Goal: Task Accomplishment & Management: Manage account settings

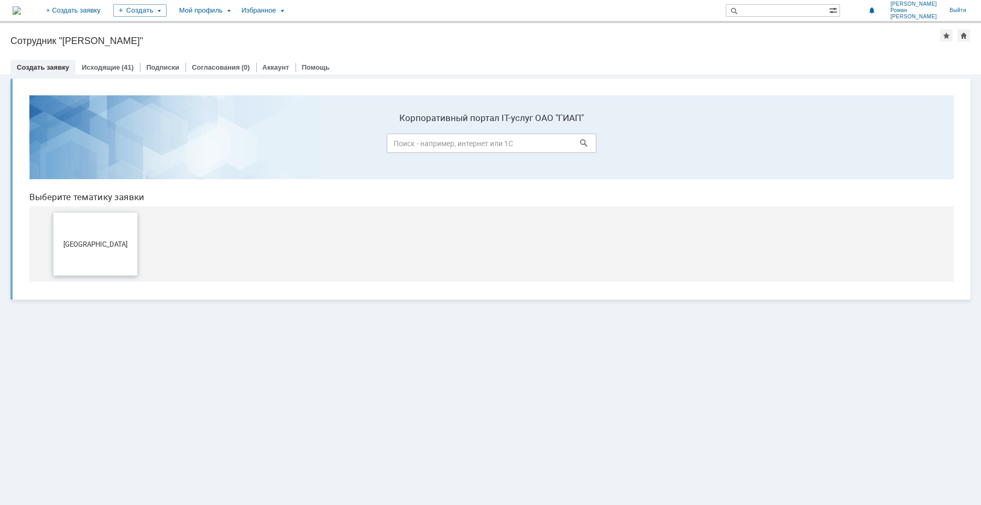
click at [104, 247] on span "[GEOGRAPHIC_DATA]" at bounding box center [96, 244] width 78 height 8
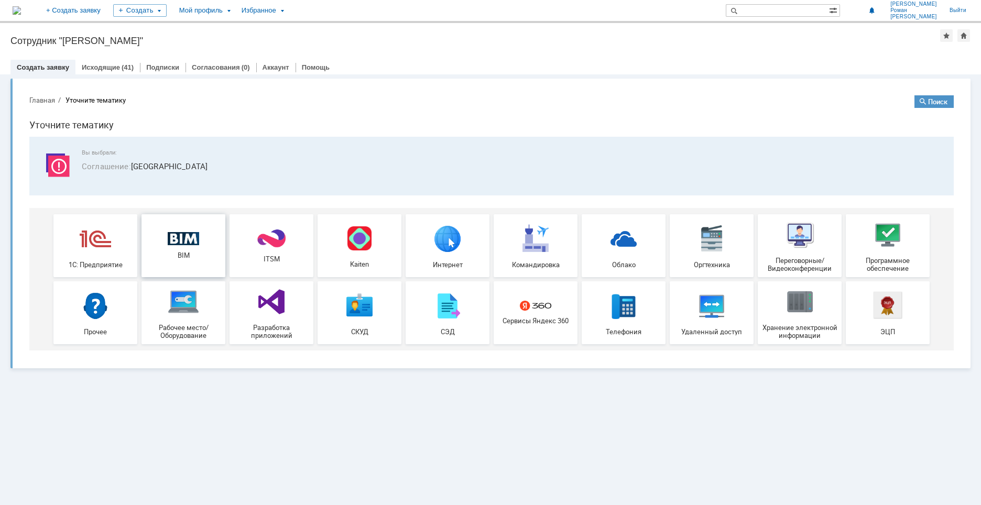
click at [184, 235] on img at bounding box center [183, 239] width 31 height 14
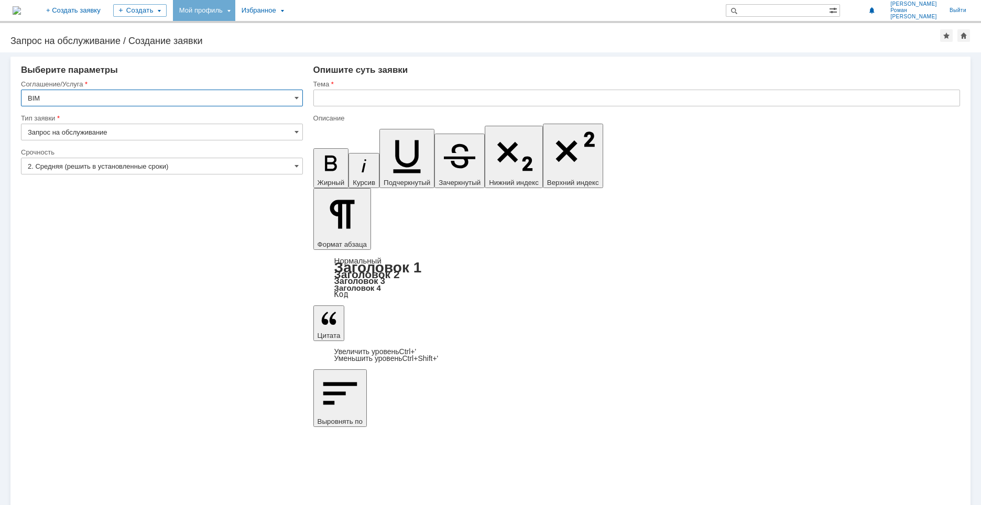
click at [235, 10] on div "Мой профиль" at bounding box center [204, 10] width 62 height 21
click at [319, 43] on link "Мои заявки" at bounding box center [299, 48] width 80 height 13
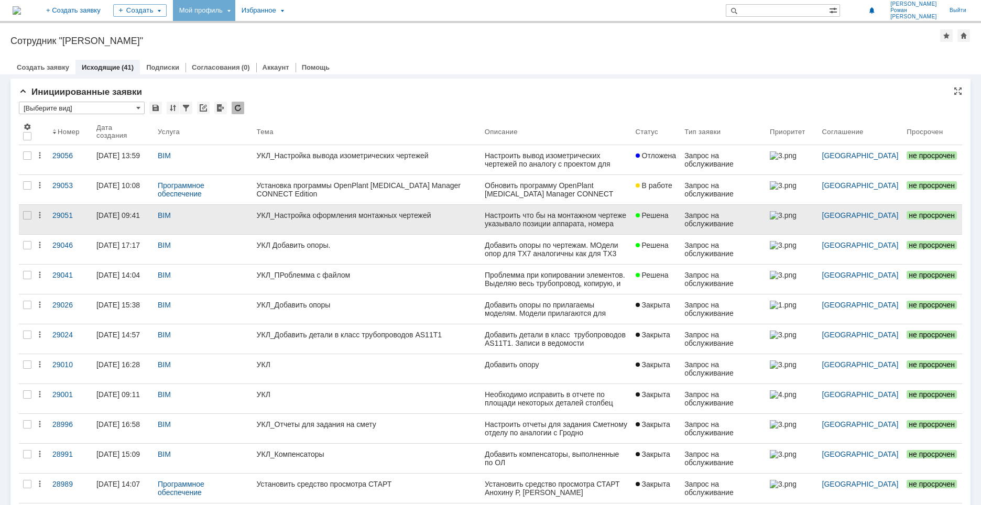
click at [337, 222] on link "УКЛ_Настройка оформления монтажных чертежей" at bounding box center [366, 219] width 228 height 29
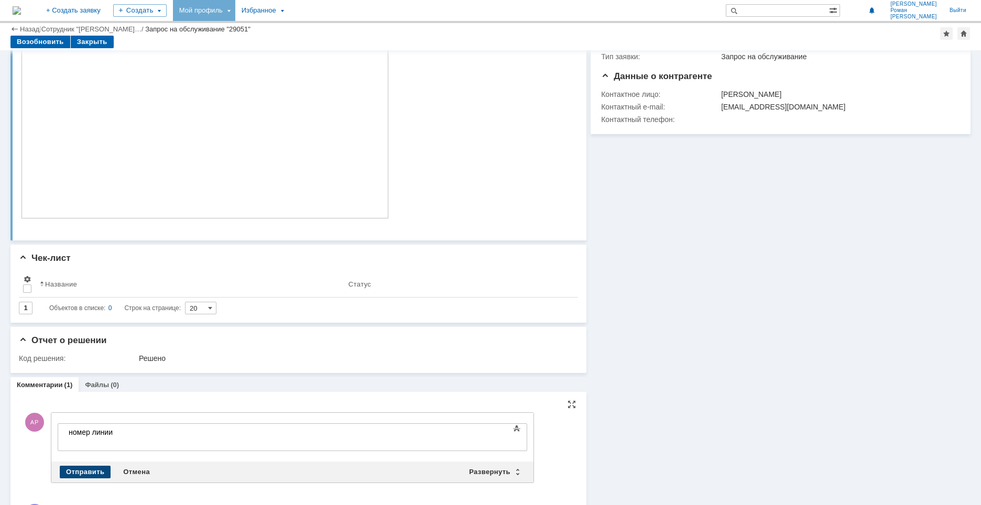
click at [85, 470] on div "Отправить" at bounding box center [85, 472] width 51 height 13
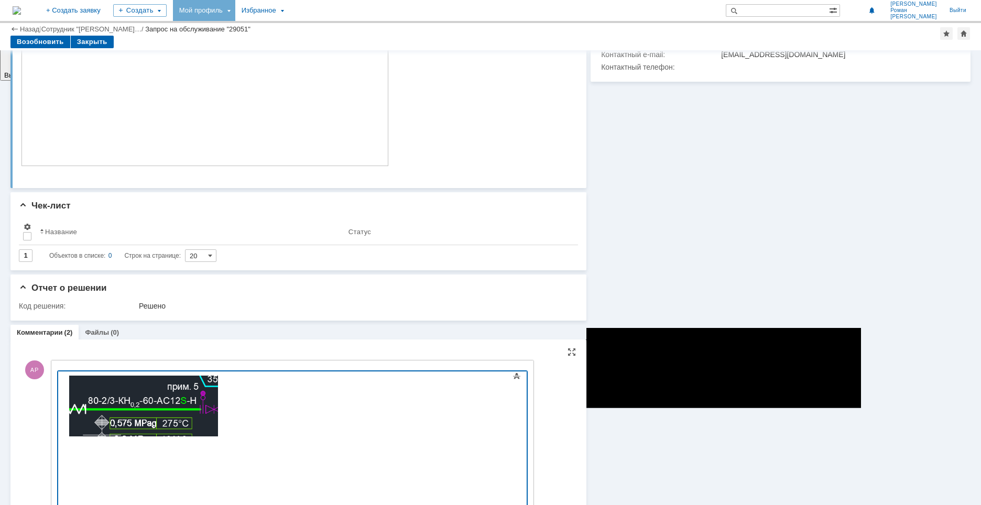
click at [217, 421] on div at bounding box center [143, 407] width 149 height 62
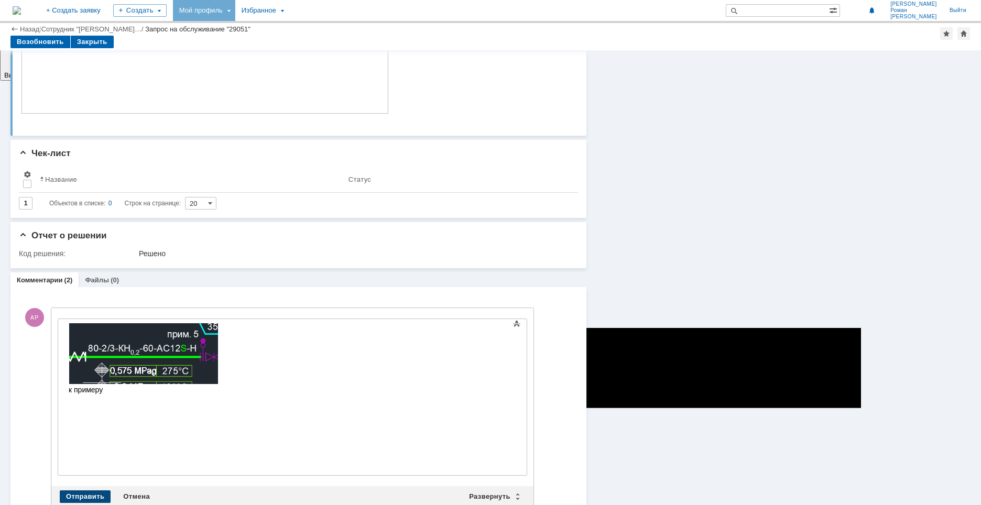
click at [94, 490] on div "Отправить" at bounding box center [85, 496] width 51 height 13
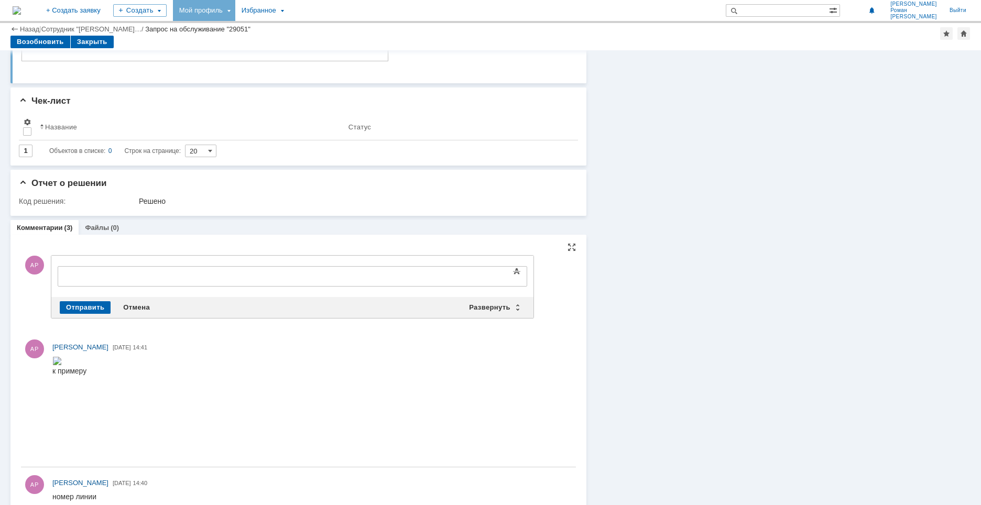
scroll to position [0, 0]
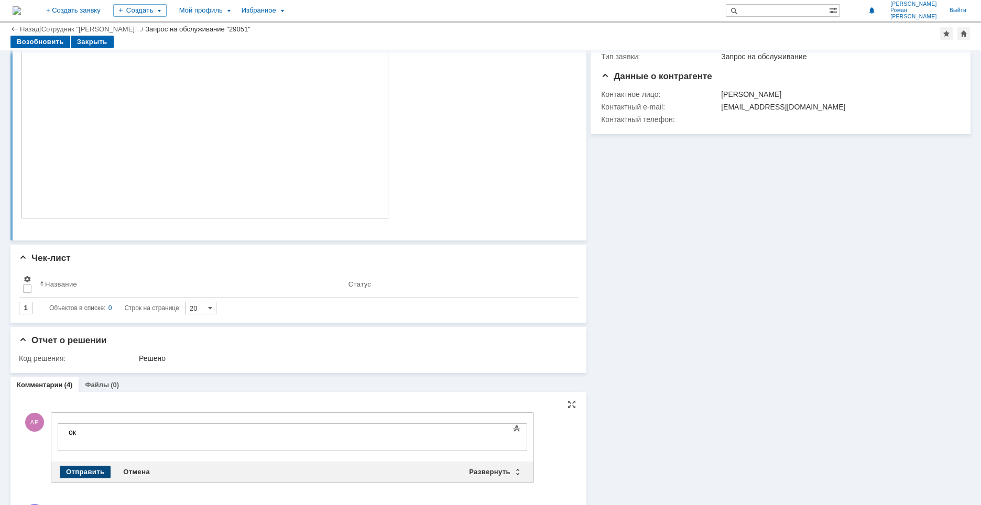
click at [88, 474] on div "Отправить" at bounding box center [85, 472] width 51 height 13
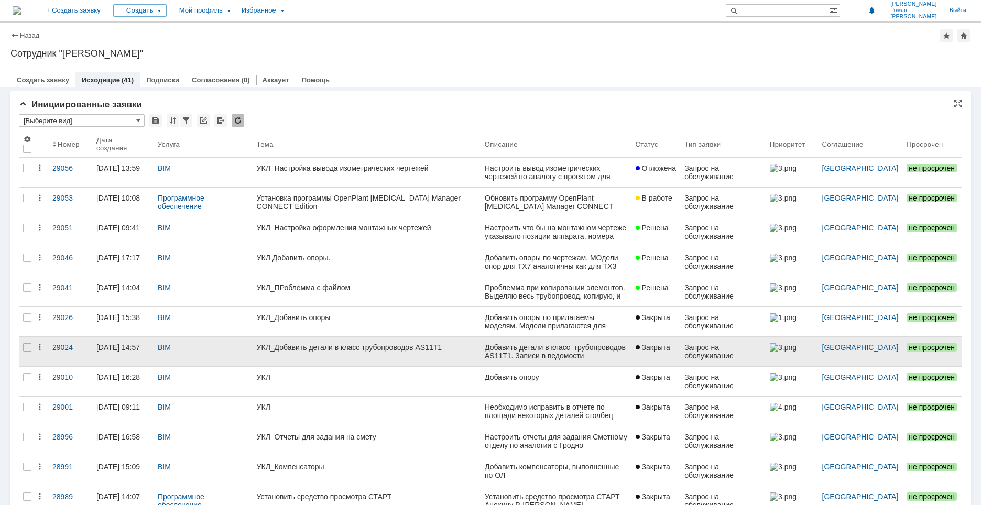
click at [320, 352] on link "УКЛ_Добавить детали в класс трубопроводов AS11T1" at bounding box center [366, 351] width 228 height 29
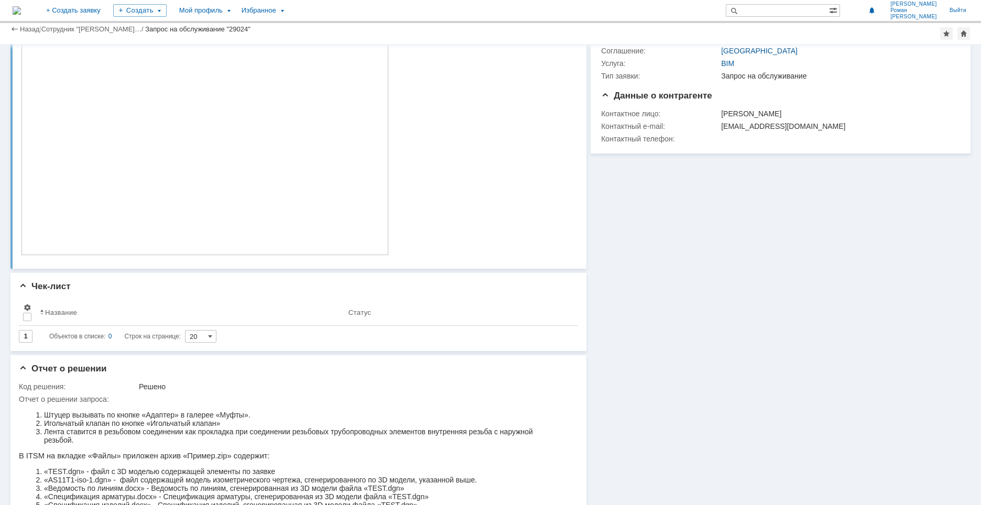
scroll to position [105, 0]
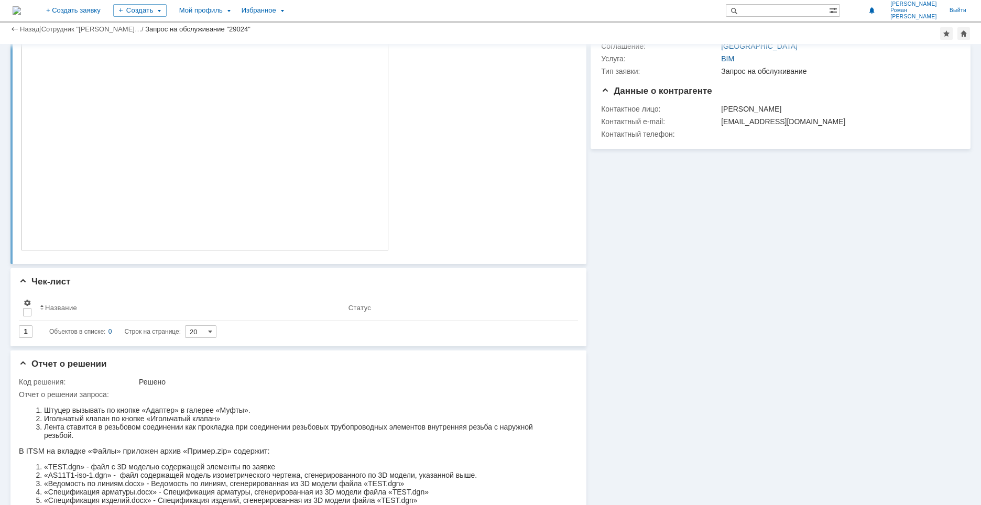
click at [147, 185] on img at bounding box center [205, 129] width 368 height 242
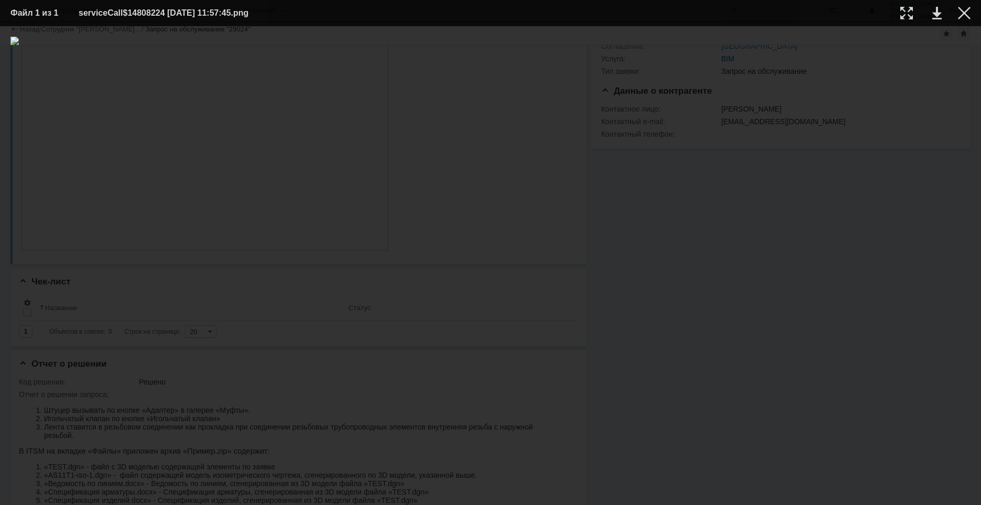
click at [756, 305] on img at bounding box center [490, 266] width 960 height 458
